Goal: Information Seeking & Learning: Stay updated

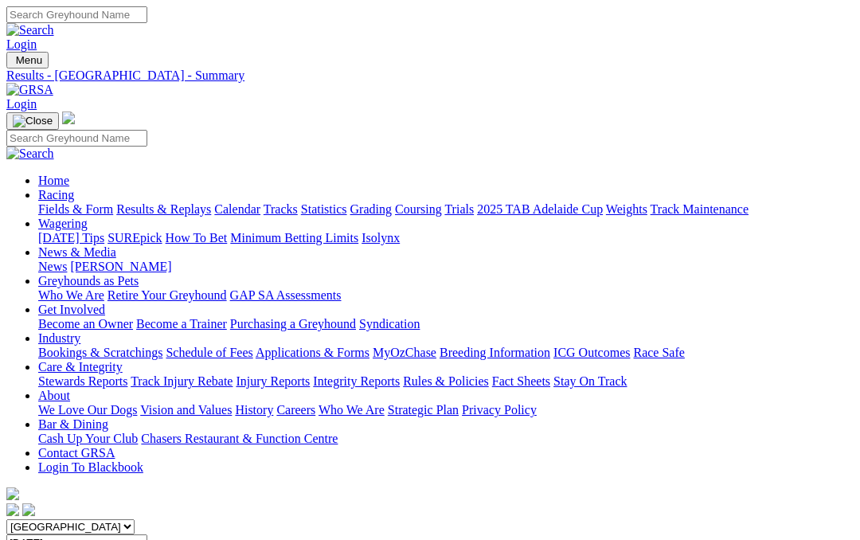
click at [116, 245] on link "News & Media" at bounding box center [77, 252] width 78 height 14
click at [67, 260] on link "News" at bounding box center [52, 267] width 29 height 14
